Goal: Task Accomplishment & Management: Manage account settings

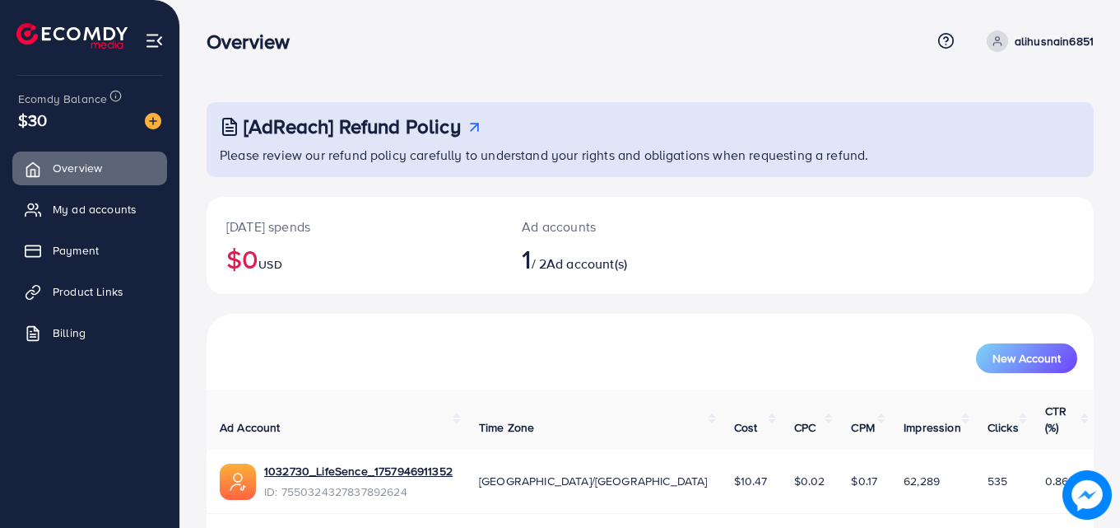
scroll to position [39, 0]
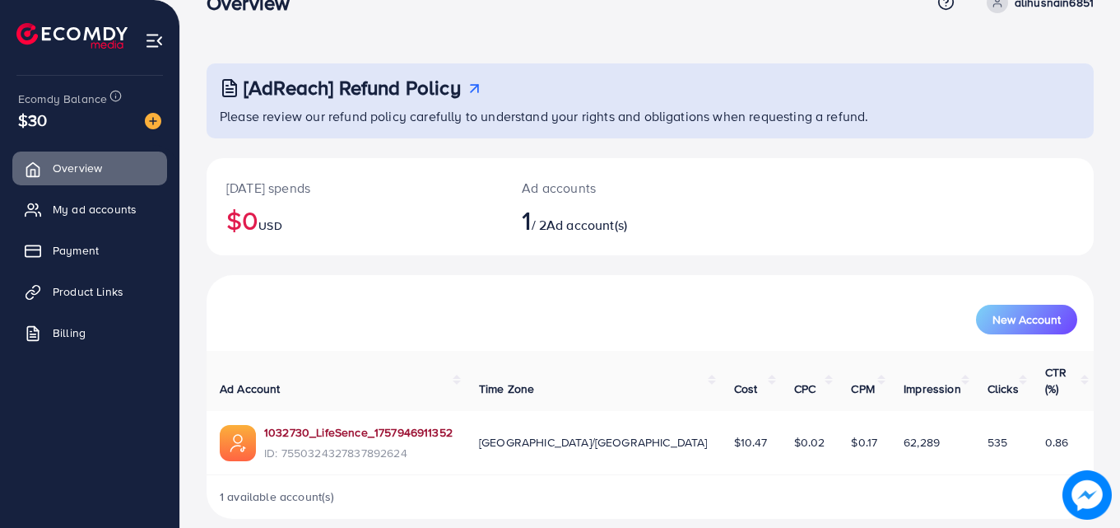
click at [436, 424] on link "1032730_LifeSence_1757946911352" at bounding box center [358, 432] width 188 height 16
click at [1011, 324] on span "New Account" at bounding box center [1027, 320] width 68 height 12
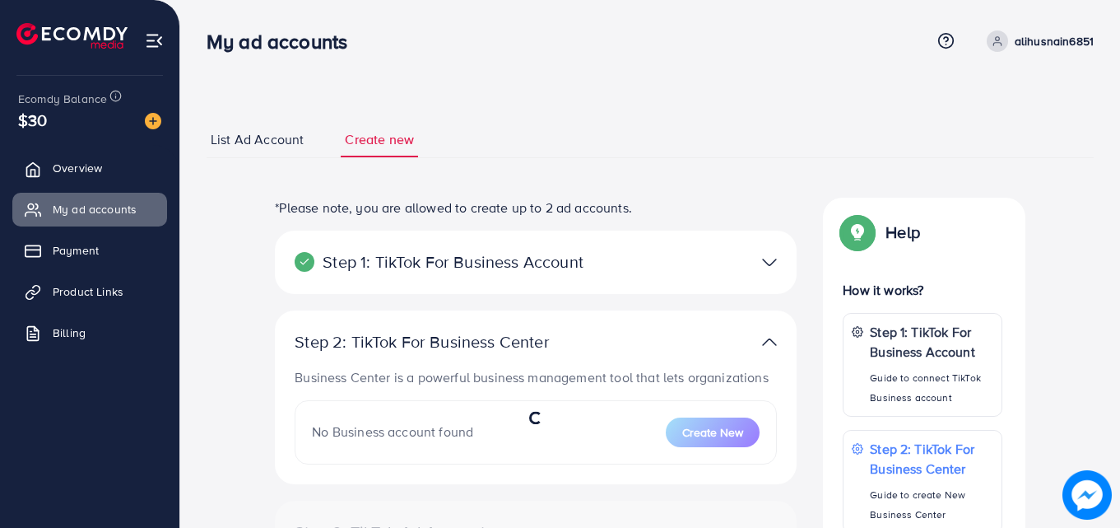
select select
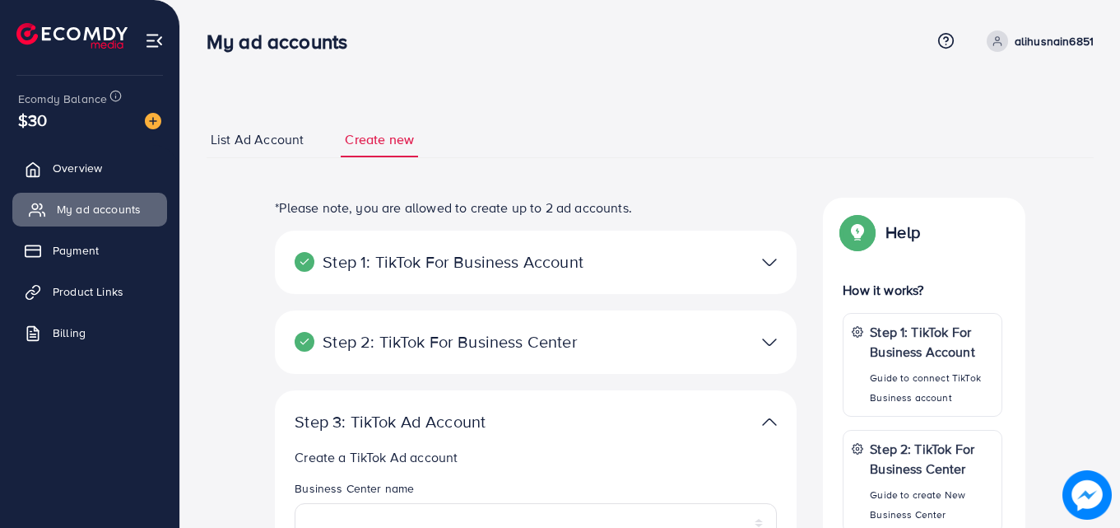
click at [135, 207] on span "My ad accounts" at bounding box center [99, 209] width 84 height 16
click at [137, 198] on link "My ad accounts" at bounding box center [89, 209] width 155 height 33
click at [274, 133] on span "List Ad Account" at bounding box center [257, 139] width 93 height 19
